Goal: Transaction & Acquisition: Book appointment/travel/reservation

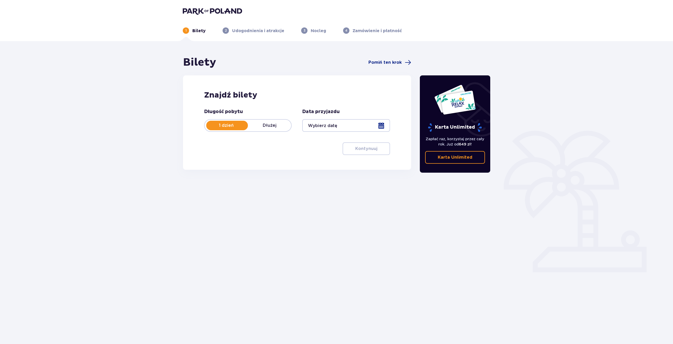
click at [350, 128] on div at bounding box center [346, 125] width 88 height 13
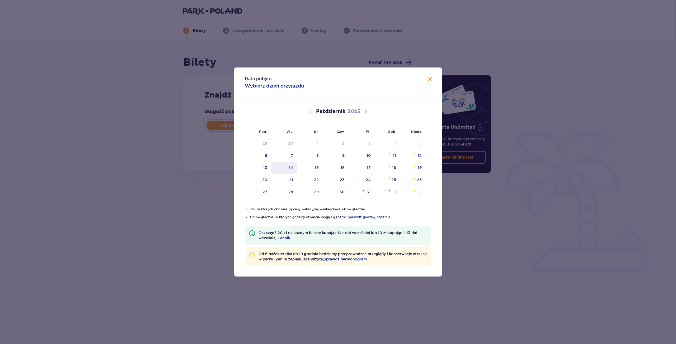
click at [294, 169] on div "14" at bounding box center [284, 168] width 26 height 12
type input "14.10.25"
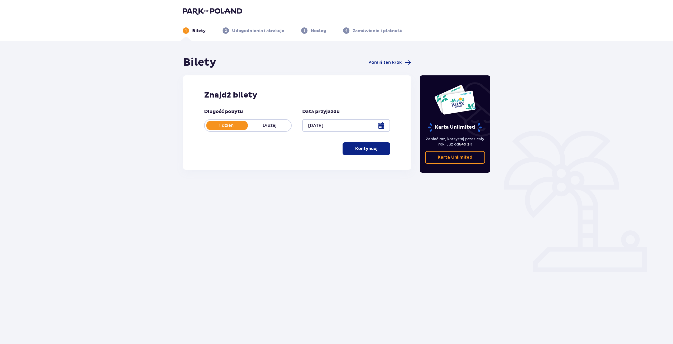
click at [363, 148] on p "Kontynuuj" at bounding box center [366, 149] width 22 height 6
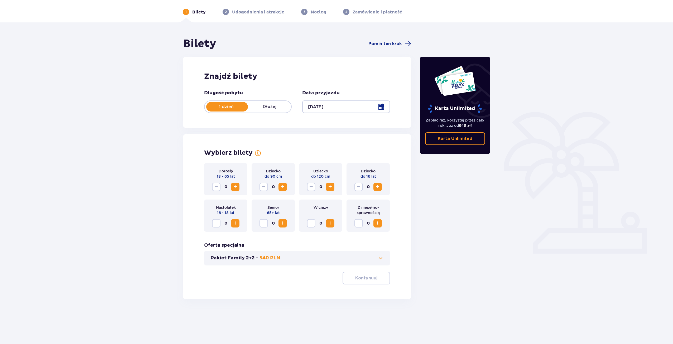
scroll to position [19, 0]
click at [234, 188] on span "Zwiększ" at bounding box center [235, 187] width 6 height 6
click at [235, 222] on span "Zwiększ" at bounding box center [235, 223] width 6 height 6
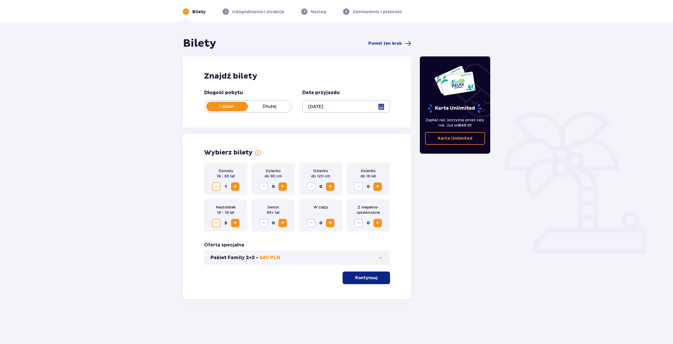
click at [235, 222] on span "Zwiększ" at bounding box center [235, 223] width 6 height 6
click at [367, 281] on p "Kontynuuj" at bounding box center [366, 278] width 22 height 6
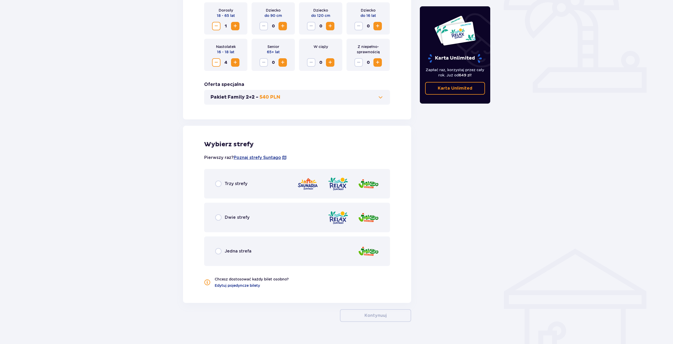
scroll to position [189, 0]
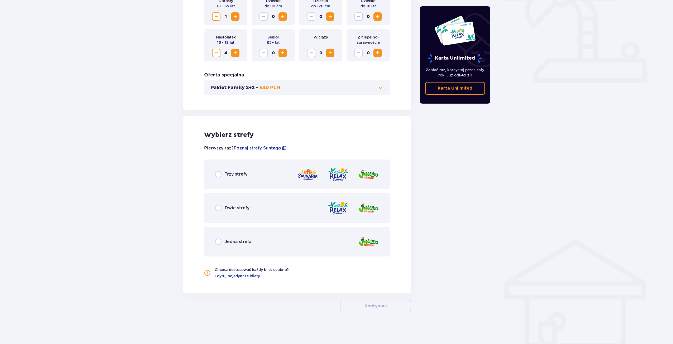
click at [368, 217] on div "Dwie strefy" at bounding box center [297, 208] width 186 height 30
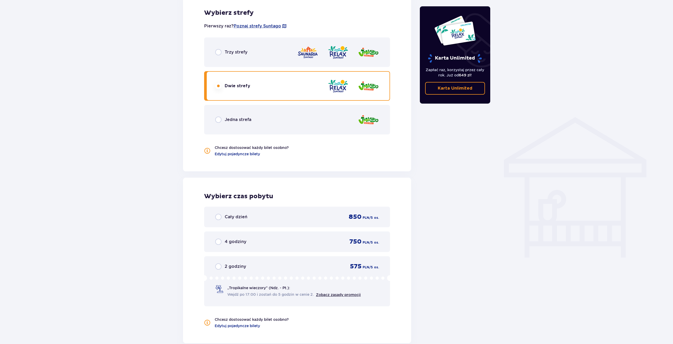
scroll to position [308, 0]
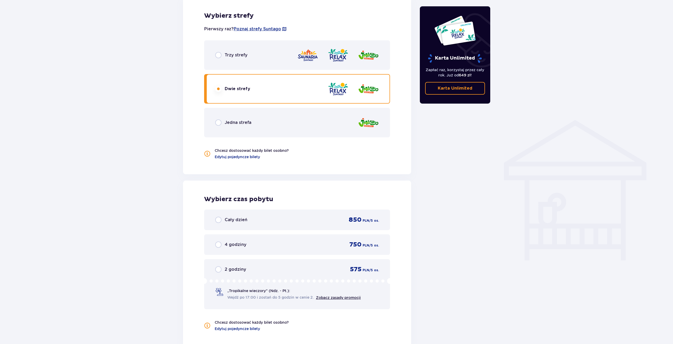
click at [227, 223] on span "Cały dzień" at bounding box center [236, 220] width 23 height 6
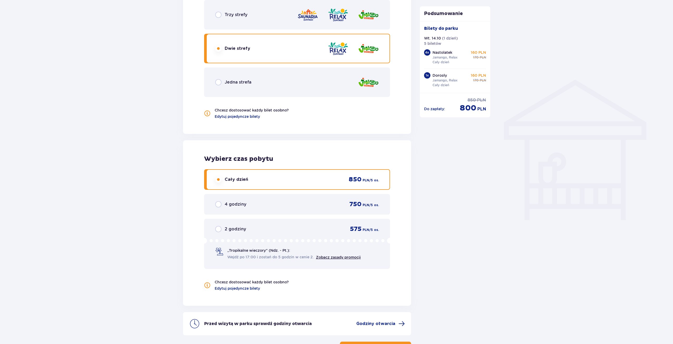
scroll to position [312, 0]
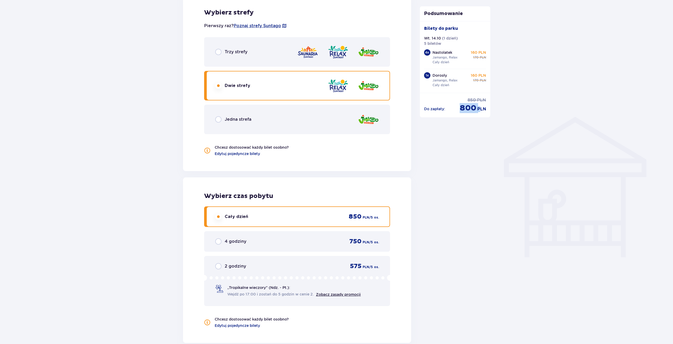
drag, startPoint x: 462, startPoint y: 107, endPoint x: 481, endPoint y: 108, distance: 19.3
click at [481, 108] on div "cena po obniżce 800 PLN" at bounding box center [473, 108] width 26 height 10
click at [495, 109] on div "Bilety Pomiń ten krok Znajdź bilety Długość pobytu 1 dzień Dłużej Data przyjazd…" at bounding box center [336, 77] width 673 height 694
drag, startPoint x: 480, startPoint y: 77, endPoint x: 491, endPoint y: 78, distance: 11.7
click at [489, 78] on div "Bilety do parku Wt. 14.10 ( 1 dzień ) 5 biletów 4 x Nastolatek Jamango, Relax C…" at bounding box center [455, 57] width 71 height 72
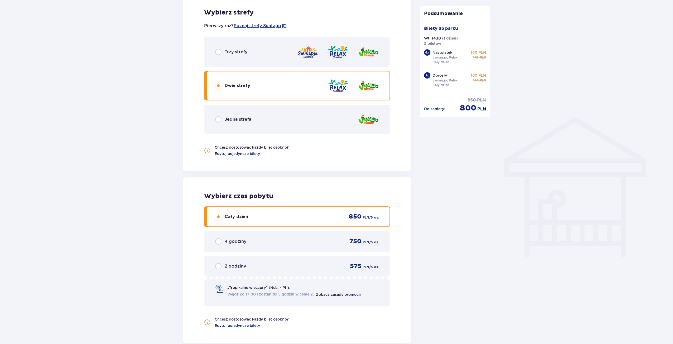
click at [509, 81] on div "Bilety Pomiń ten krok Znajdź bilety Długość pobytu 1 dzień Dłużej Data przyjazd…" at bounding box center [336, 77] width 673 height 694
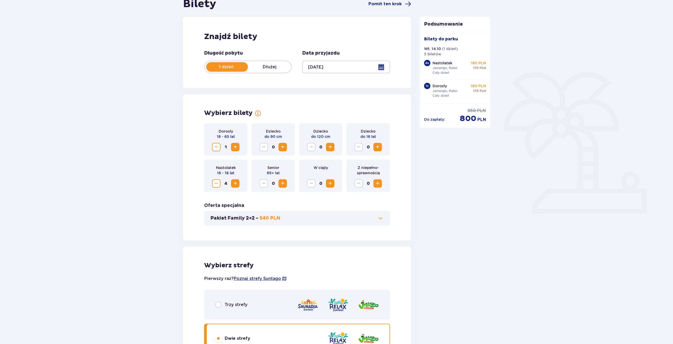
scroll to position [79, 0]
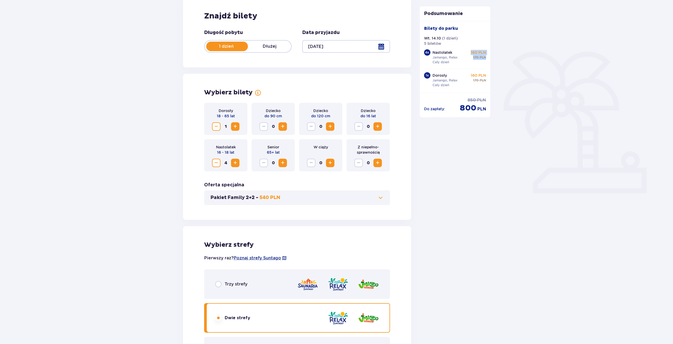
drag, startPoint x: 469, startPoint y: 53, endPoint x: 499, endPoint y: 55, distance: 29.9
click at [496, 54] on div "Bilety Pomiń ten krok Znajdź bilety Długość pobytu 1 dzień Dłużej Data przyjazd…" at bounding box center [336, 309] width 673 height 694
click at [511, 101] on div "Bilety Pomiń ten krok Znajdź bilety Długość pobytu 1 dzień Dłużej Data przyjazd…" at bounding box center [336, 309] width 673 height 694
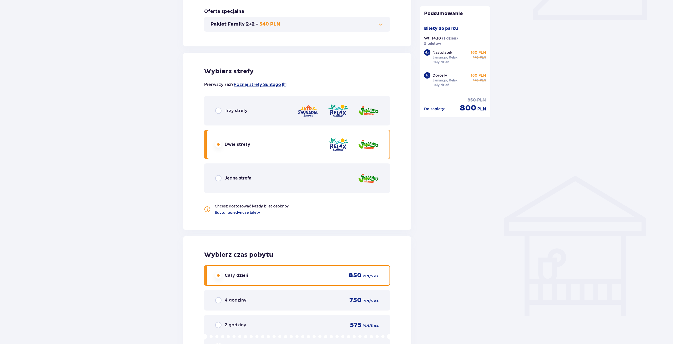
scroll to position [317, 0]
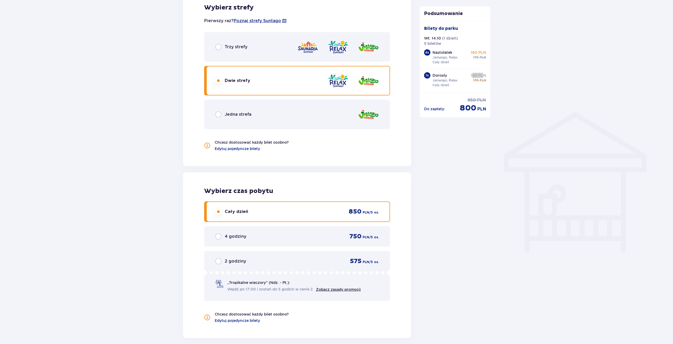
drag, startPoint x: 472, startPoint y: 73, endPoint x: 489, endPoint y: 76, distance: 16.5
click at [487, 76] on div "Bilety do parku Wt. 14.10 ( 1 dzień ) 5 biletów 4 x Nastolatek Jamango, Relax C…" at bounding box center [455, 57] width 71 height 72
drag, startPoint x: 497, startPoint y: 78, endPoint x: 483, endPoint y: 87, distance: 16.6
click at [496, 79] on div "Bilety Pomiń ten krok Znajdź bilety Długość pobytu 1 dzień Dłużej Data przyjazd…" at bounding box center [336, 72] width 673 height 694
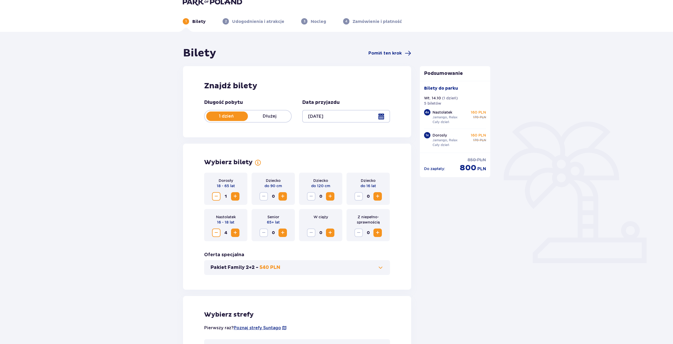
scroll to position [0, 0]
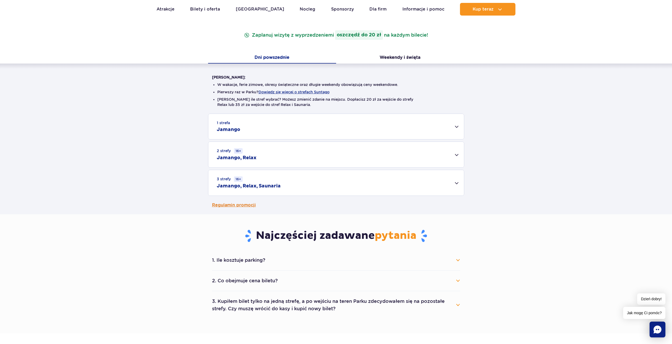
scroll to position [106, 0]
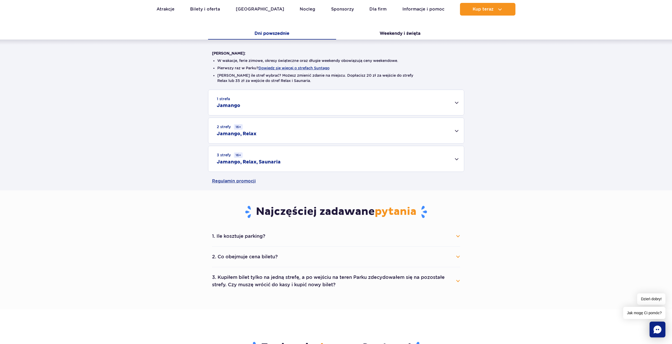
click at [361, 238] on button "1. Ile kosztuje parking?" at bounding box center [336, 237] width 248 height 12
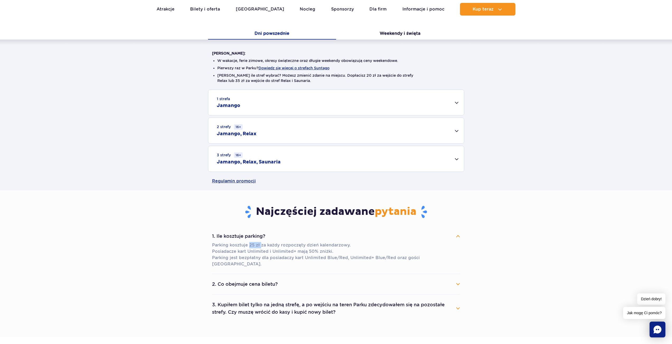
drag, startPoint x: 249, startPoint y: 245, endPoint x: 260, endPoint y: 245, distance: 10.3
click at [260, 245] on p "Parking kosztuje 25 zł za każdy rozpoczęty dzień kalendarzowy. Posiadacze kart …" at bounding box center [336, 254] width 248 height 25
click at [253, 247] on p "Parking kosztuje 25 zł za każdy rozpoczęty dzień kalendarzowy. Posiadacze kart …" at bounding box center [336, 254] width 248 height 25
click at [253, 246] on p "Parking kosztuje 25 zł za każdy rozpoczęty dzień kalendarzowy. Posiadacze kart …" at bounding box center [336, 254] width 248 height 25
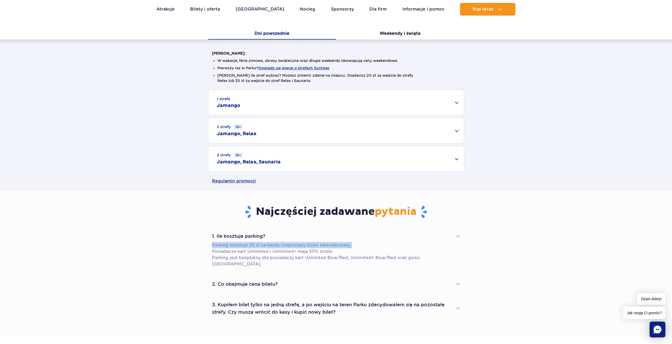
click at [253, 246] on p "Parking kosztuje 25 zł za każdy rozpoczęty dzień kalendarzowy. Posiadacze kart …" at bounding box center [336, 254] width 248 height 25
click at [255, 249] on p "Parking kosztuje 25 zł za każdy rozpoczęty dzień kalendarzowy. Posiadacze kart …" at bounding box center [336, 254] width 248 height 25
click at [252, 243] on p "Parking kosztuje 25 zł za każdy rozpoczęty dzień kalendarzowy. Posiadacze kart …" at bounding box center [336, 254] width 248 height 25
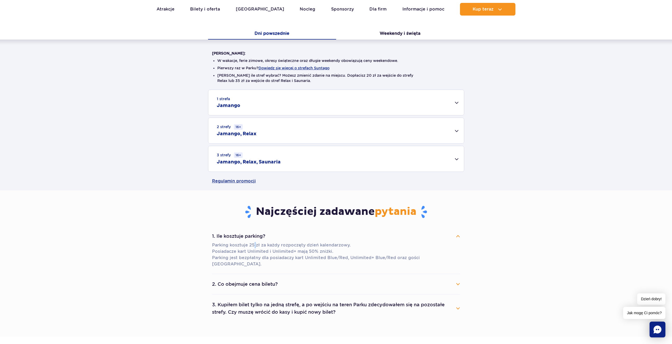
click at [252, 243] on p "Parking kosztuje 25 zł za każdy rozpoczęty dzień kalendarzowy. Posiadacze kart …" at bounding box center [336, 254] width 248 height 25
click at [266, 248] on p "Parking kosztuje 25 zł za każdy rozpoczęty dzień kalendarzowy. Posiadacze kart …" at bounding box center [336, 254] width 248 height 25
